Goal: Task Accomplishment & Management: Manage account settings

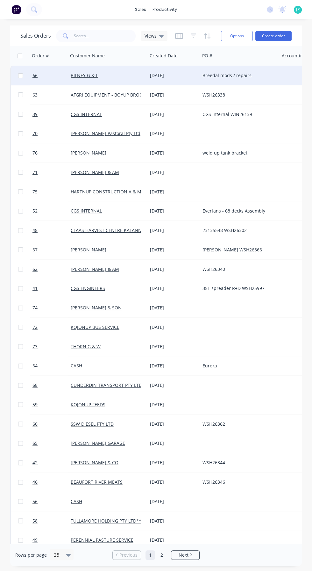
click at [228, 82] on div "Breedal mods / repairs" at bounding box center [239, 75] width 79 height 19
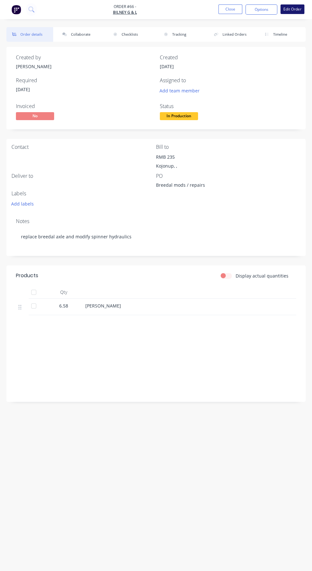
click at [304, 10] on button "Edit Order" at bounding box center [293, 9] width 24 height 10
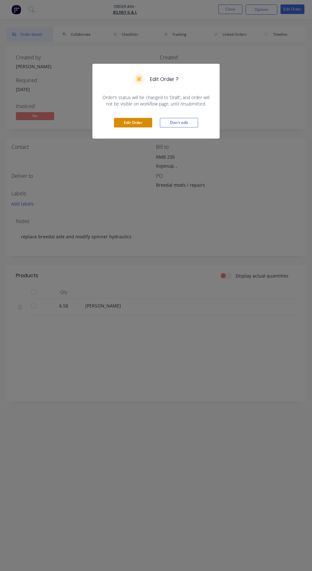
click at [141, 125] on button "Edit Order" at bounding box center [133, 123] width 38 height 10
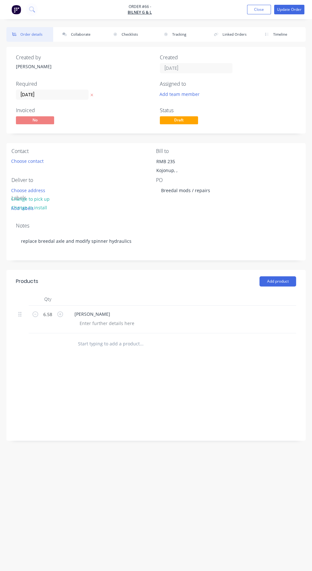
click at [129, 343] on input "text" at bounding box center [126, 343] width 96 height 13
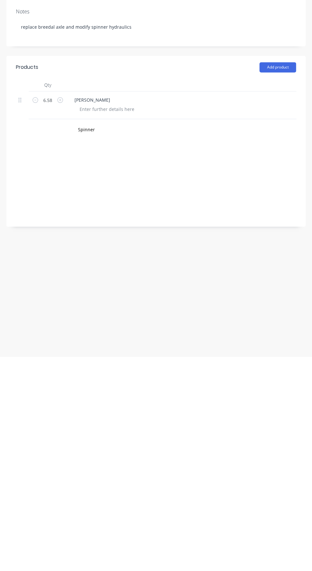
click at [191, 348] on div "Spinner" at bounding box center [152, 343] width 159 height 13
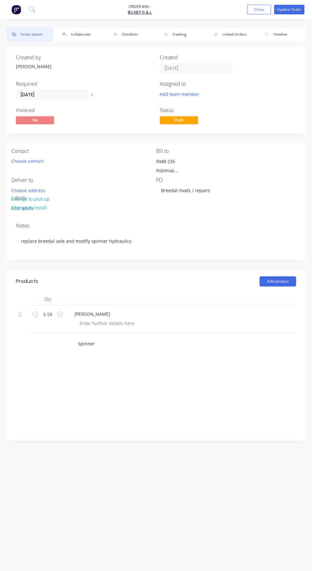
click at [141, 343] on input "Spinner" at bounding box center [126, 343] width 96 height 13
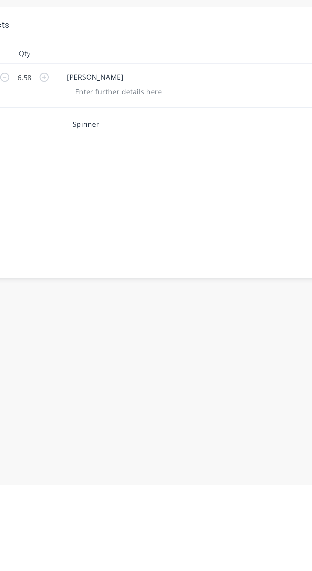
click at [99, 341] on input "Spinner" at bounding box center [126, 343] width 96 height 13
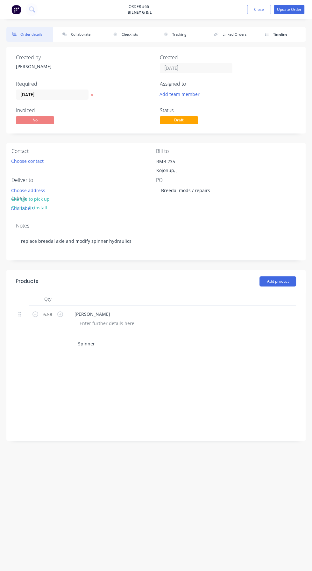
click at [144, 343] on input "Spinner" at bounding box center [126, 343] width 96 height 13
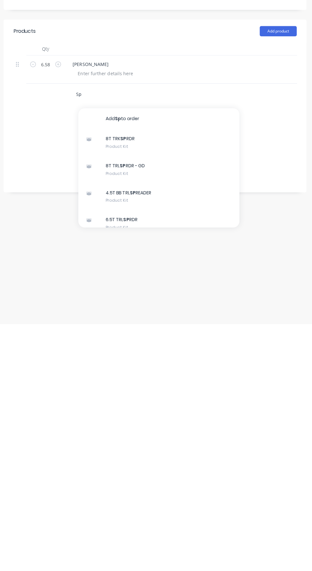
type input "S"
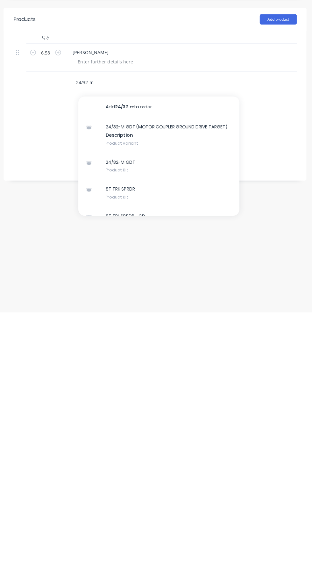
scroll to position [18, 0]
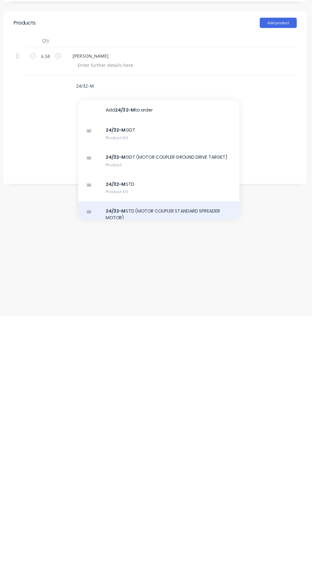
type input "24/32-M"
click at [165, 458] on div "24/32-M STD (MOTOR COUPLER STANDARD SPREADER MOTOR) Product" at bounding box center [159, 474] width 159 height 33
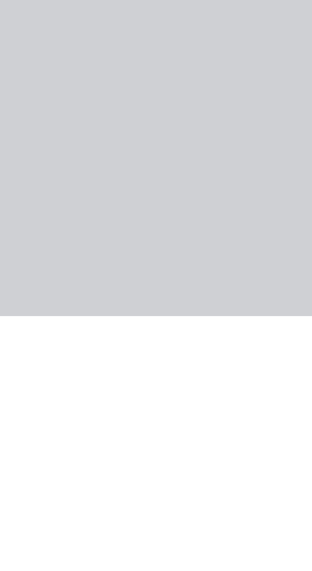
scroll to position [18, 0]
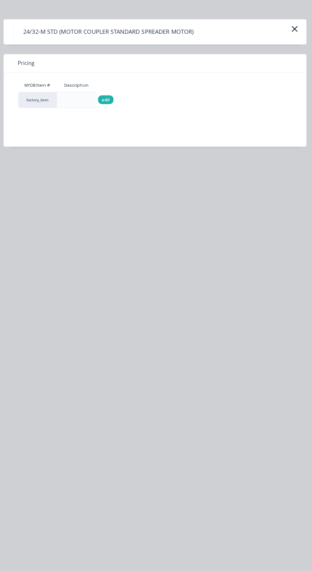
click at [108, 104] on span "add" at bounding box center [108, 105] width 8 height 6
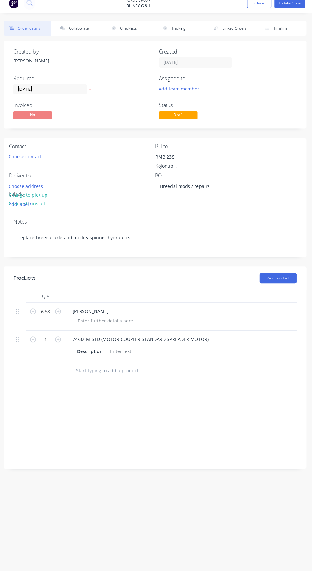
scroll to position [0, 0]
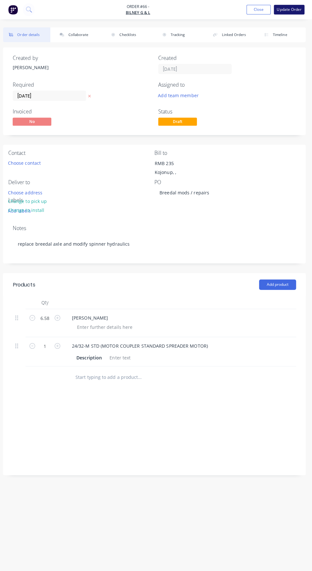
click at [296, 10] on button "Update Order" at bounding box center [289, 10] width 30 height 10
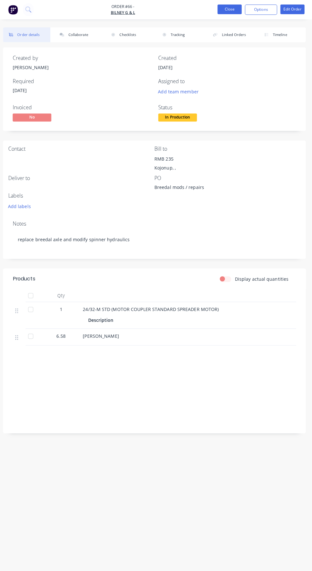
click at [230, 9] on button "Close" at bounding box center [230, 9] width 24 height 10
